Goal: Navigation & Orientation: Understand site structure

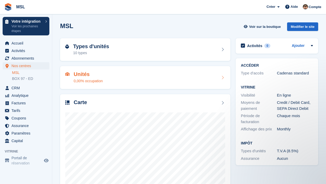
click at [142, 74] on div "Unités 0,00% occupation" at bounding box center [145, 77] width 160 height 13
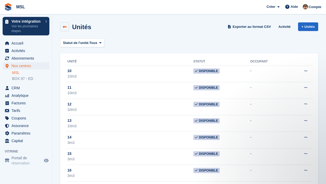
click at [66, 27] on icon at bounding box center [65, 27] width 4 height 4
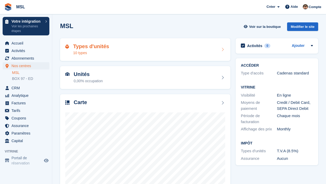
click at [117, 50] on div "Types d'unités 10 types" at bounding box center [145, 50] width 160 height 13
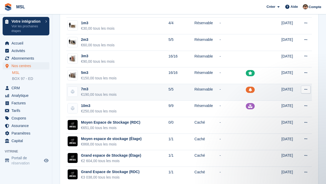
scroll to position [35, 0]
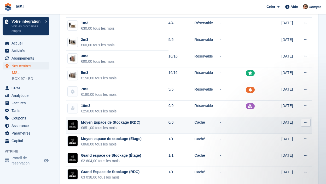
click at [253, 124] on td at bounding box center [263, 125] width 35 height 17
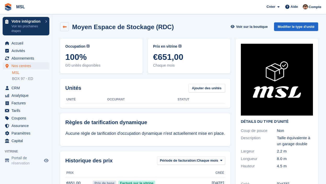
click at [67, 28] on link at bounding box center [64, 26] width 9 height 9
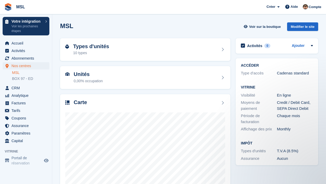
click at [18, 74] on link "MSL" at bounding box center [30, 72] width 37 height 5
click at [148, 53] on div "Types d'unités 10 types" at bounding box center [145, 50] width 160 height 13
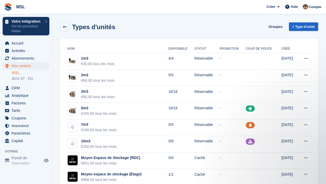
click at [19, 72] on link "MSL" at bounding box center [30, 72] width 37 height 5
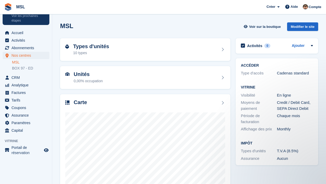
scroll to position [10, 0]
click at [27, 151] on span "Portail de réservation" at bounding box center [26, 151] width 31 height 10
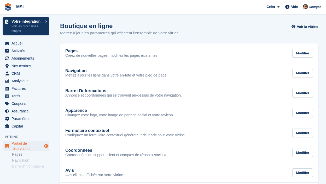
click at [48, 147] on icon "Boutique d'aperçu" at bounding box center [46, 146] width 5 height 4
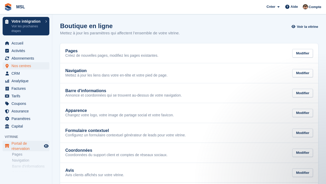
click at [22, 67] on span "Nos centres" at bounding box center [26, 65] width 31 height 7
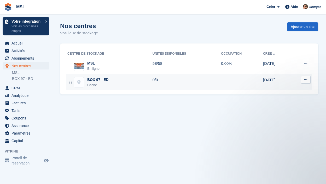
click at [229, 80] on td at bounding box center [242, 82] width 42 height 16
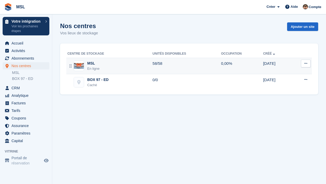
click at [125, 67] on div "MSL En ligne" at bounding box center [109, 66] width 85 height 11
